Goal: Task Accomplishment & Management: Use online tool/utility

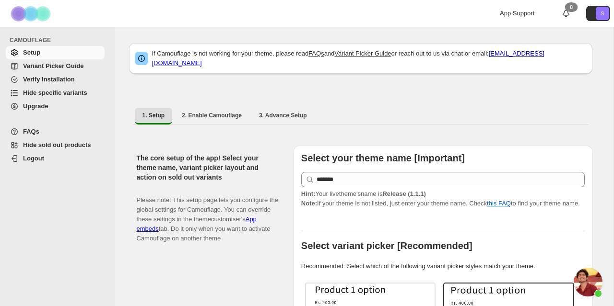
click at [58, 64] on span "Variant Picker Guide" at bounding box center [53, 65] width 60 height 7
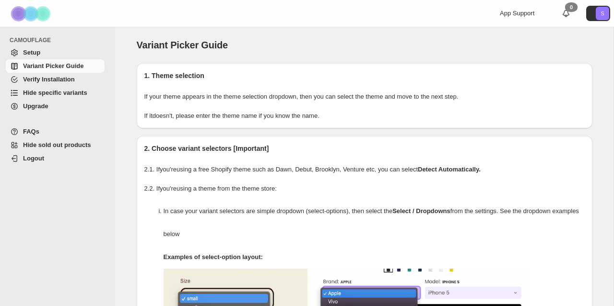
click at [47, 96] on span "Hide specific variants" at bounding box center [55, 92] width 64 height 7
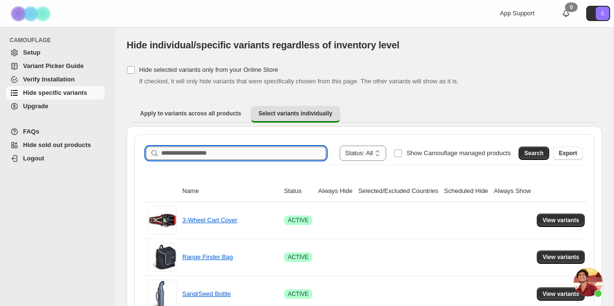
click at [236, 154] on input "Search product name" at bounding box center [243, 153] width 165 height 13
type input "*********"
click at [528, 155] on span "Search" at bounding box center [533, 154] width 19 height 8
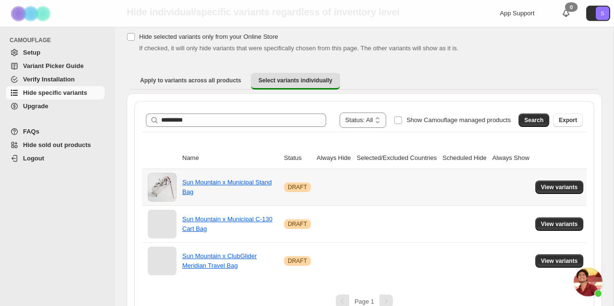
scroll to position [49, 0]
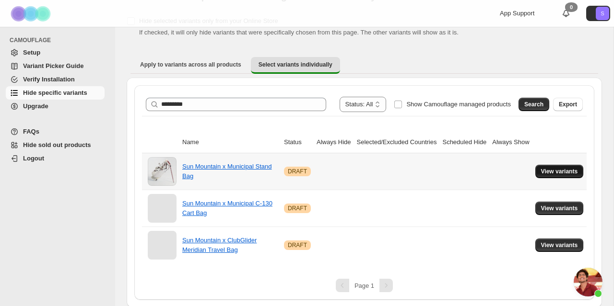
click at [549, 170] on span "View variants" at bounding box center [559, 172] width 37 height 8
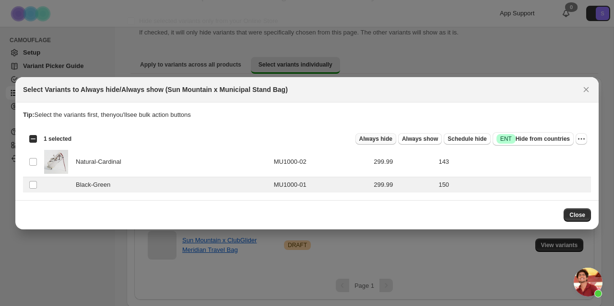
click at [385, 142] on span "Always hide" at bounding box center [375, 139] width 33 height 8
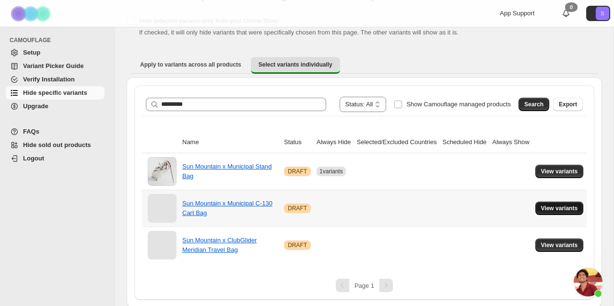
click at [555, 210] on span "View variants" at bounding box center [559, 209] width 37 height 8
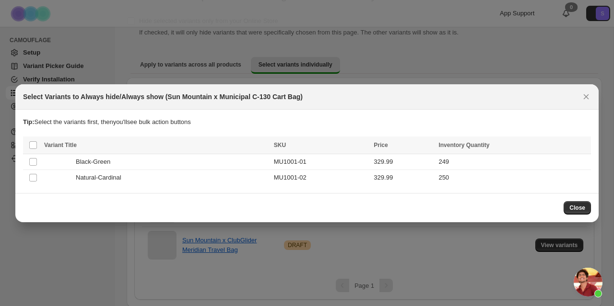
scroll to position [0, 0]
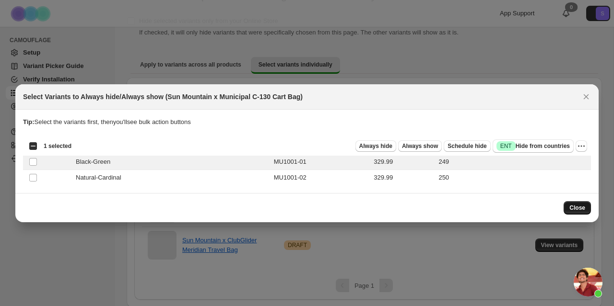
click at [572, 209] on span "Close" at bounding box center [577, 208] width 16 height 8
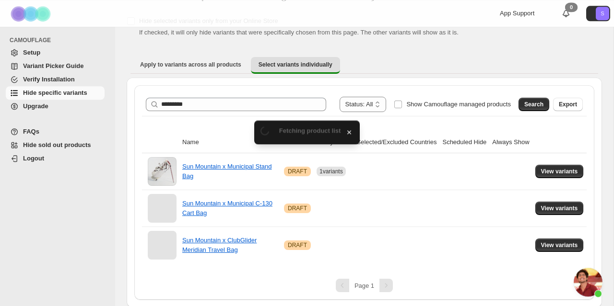
scroll to position [49, 0]
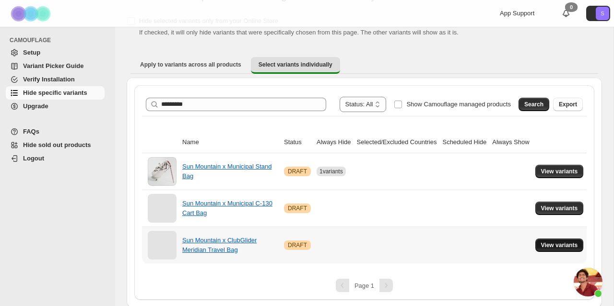
click at [563, 245] on span "View variants" at bounding box center [559, 246] width 37 height 8
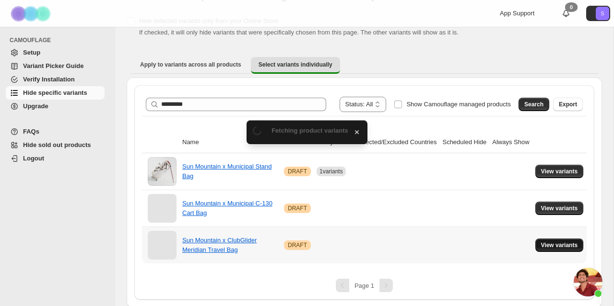
scroll to position [0, 0]
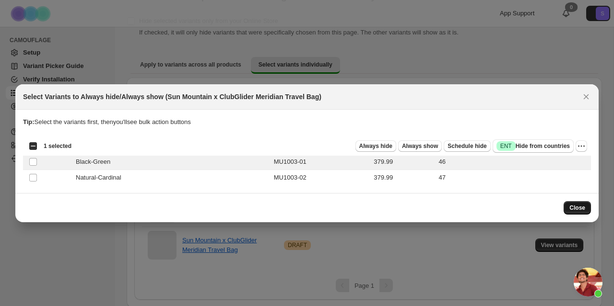
click at [575, 208] on span "Close" at bounding box center [577, 208] width 16 height 8
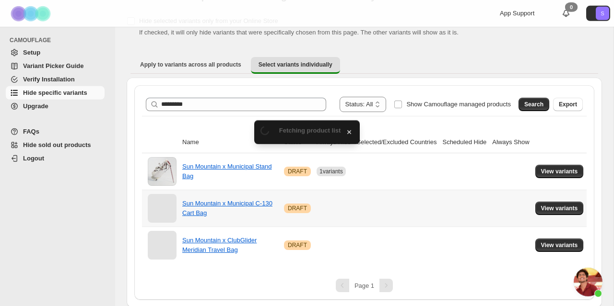
scroll to position [49, 0]
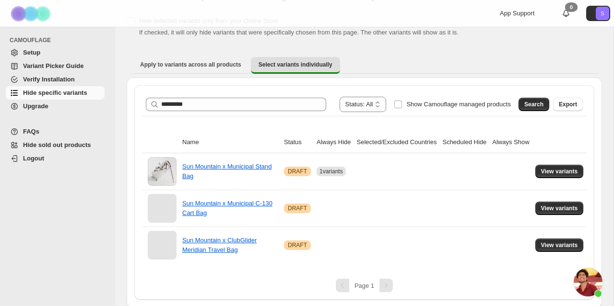
click at [553, 48] on div "**********" at bounding box center [364, 160] width 475 height 293
click at [560, 207] on span "View variants" at bounding box center [559, 209] width 37 height 8
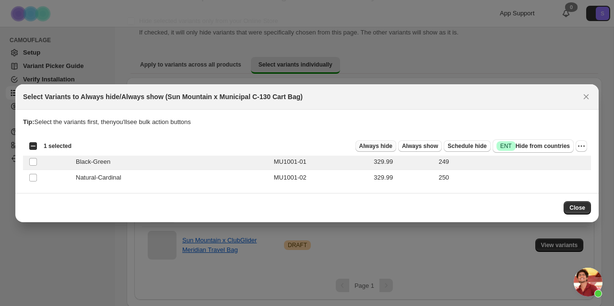
click at [389, 147] on span "Always hide" at bounding box center [375, 146] width 33 height 8
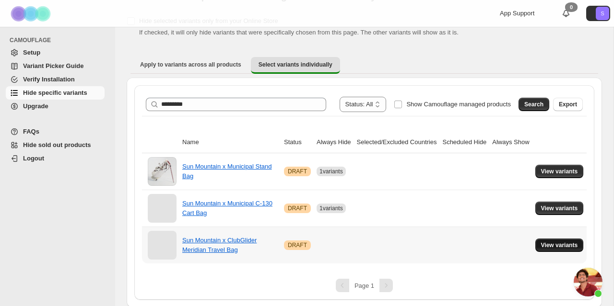
click at [548, 250] on button "View variants" at bounding box center [559, 245] width 48 height 13
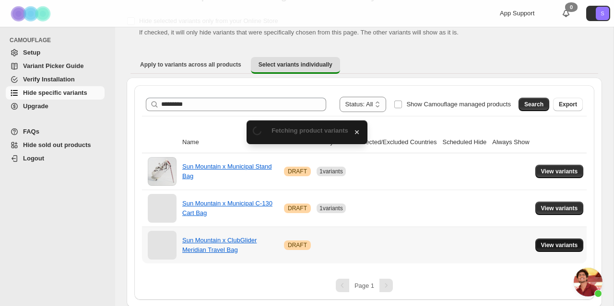
scroll to position [0, 0]
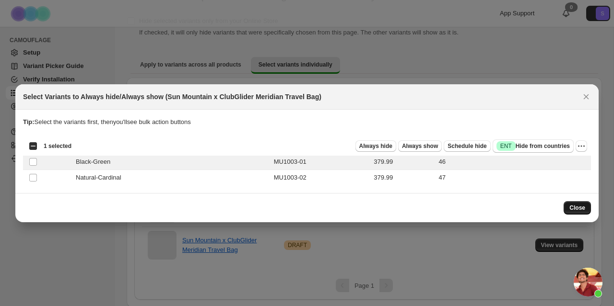
click at [579, 209] on span "Close" at bounding box center [577, 208] width 16 height 8
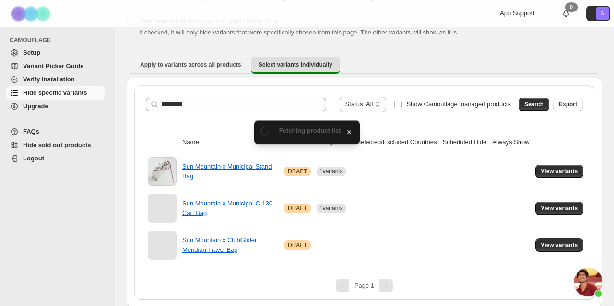
scroll to position [49, 0]
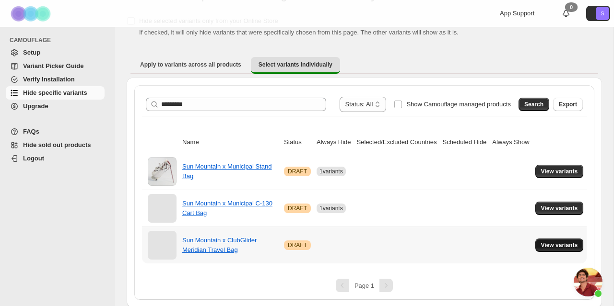
click at [550, 246] on span "View variants" at bounding box center [559, 246] width 37 height 8
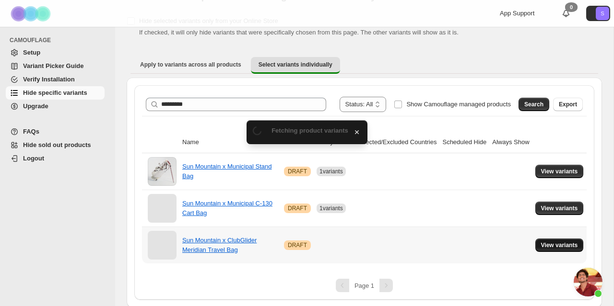
scroll to position [0, 0]
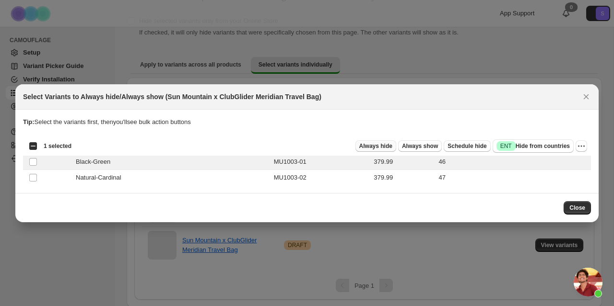
click at [381, 143] on span "Always hide" at bounding box center [375, 146] width 33 height 8
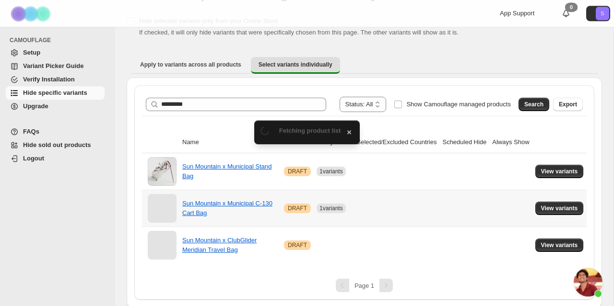
scroll to position [49, 0]
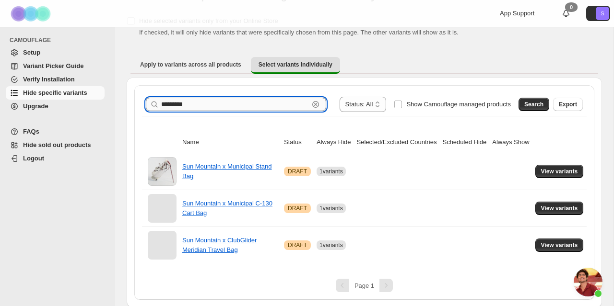
drag, startPoint x: 315, startPoint y: 104, endPoint x: 29, endPoint y: 112, distance: 285.8
click at [161, 111] on input "*********" at bounding box center [235, 104] width 148 height 13
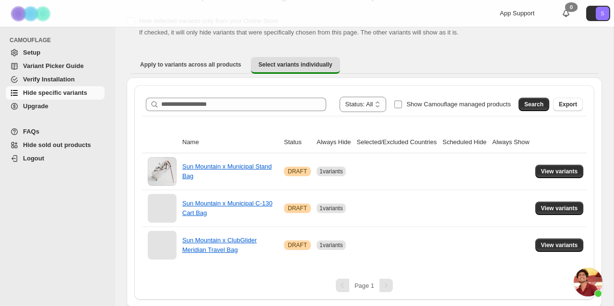
click at [430, 105] on span "Show Camouflage managed products" at bounding box center [458, 104] width 105 height 7
click at [529, 106] on span "Search" at bounding box center [533, 105] width 19 height 8
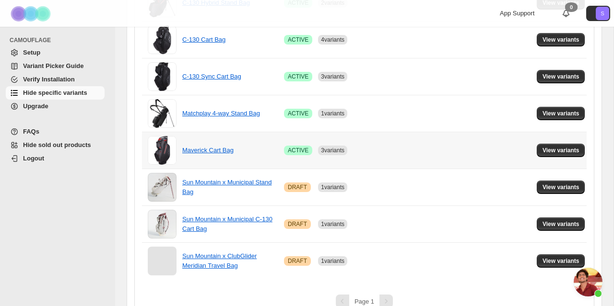
scroll to position [233, 0]
